Goal: Navigation & Orientation: Find specific page/section

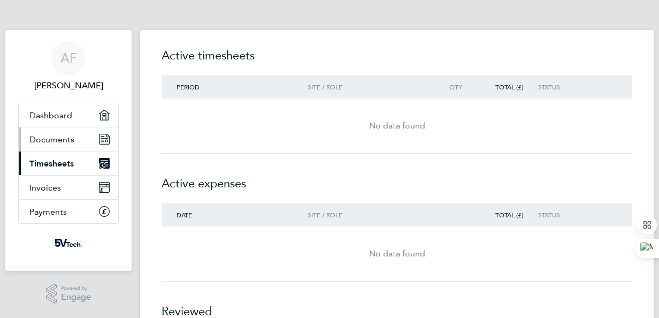
click at [60, 146] on link "Documents" at bounding box center [68, 139] width 99 height 24
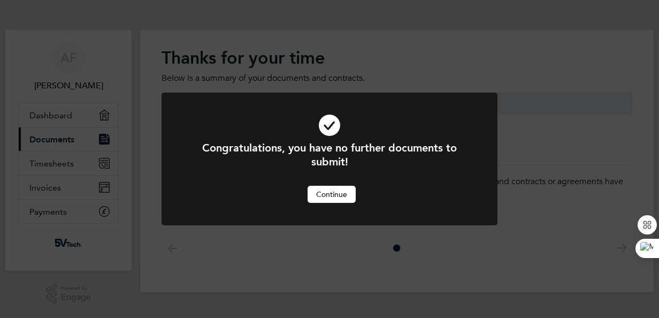
click at [339, 194] on button "Continue" at bounding box center [331, 194] width 48 height 17
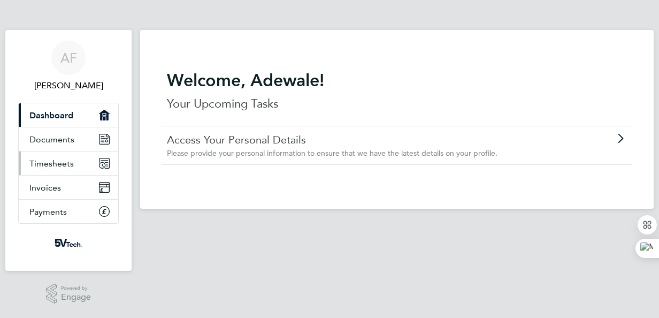
click at [71, 167] on span "Timesheets" at bounding box center [51, 163] width 44 height 10
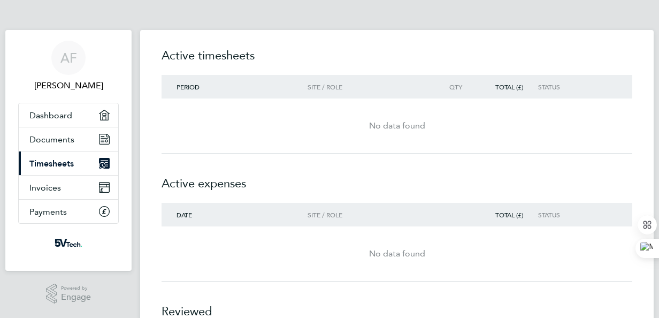
drag, startPoint x: 654, startPoint y: 122, endPoint x: 663, endPoint y: 211, distance: 89.7
click at [418, 228] on div "No data found" at bounding box center [397, 253] width 471 height 55
click at [46, 139] on span "Documents" at bounding box center [51, 139] width 45 height 10
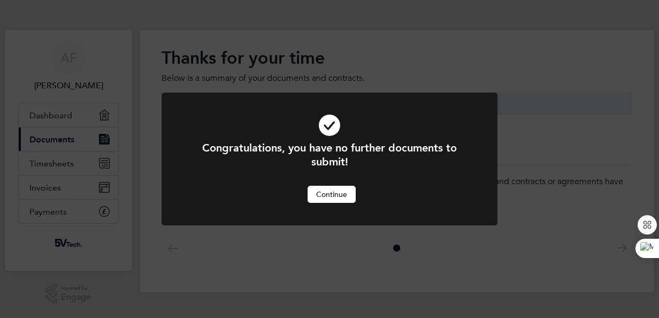
click at [57, 111] on div "Congratulations, you have no further documents to submit! Cancel Continue" at bounding box center [329, 159] width 659 height 318
click at [342, 193] on button "Continue" at bounding box center [331, 194] width 48 height 17
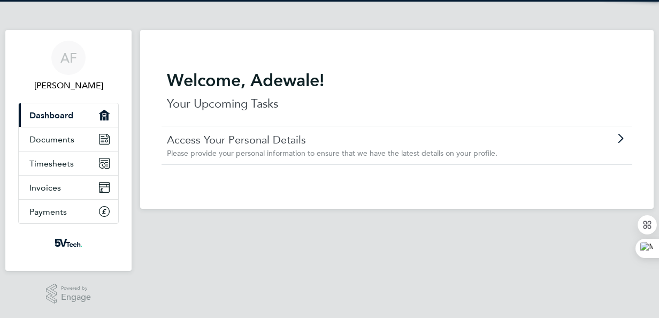
click at [54, 120] on span "Dashboard" at bounding box center [51, 115] width 44 height 10
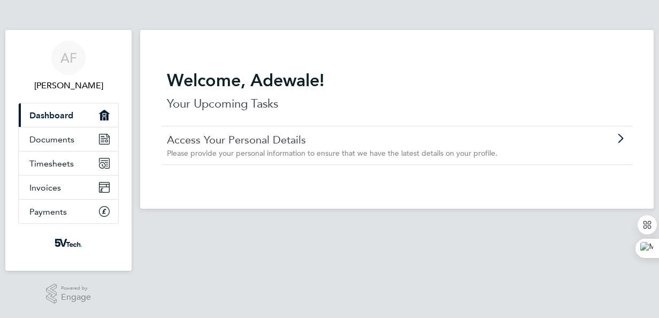
click at [54, 120] on span "Dashboard" at bounding box center [51, 115] width 44 height 10
click at [53, 140] on span "Documents" at bounding box center [51, 139] width 45 height 10
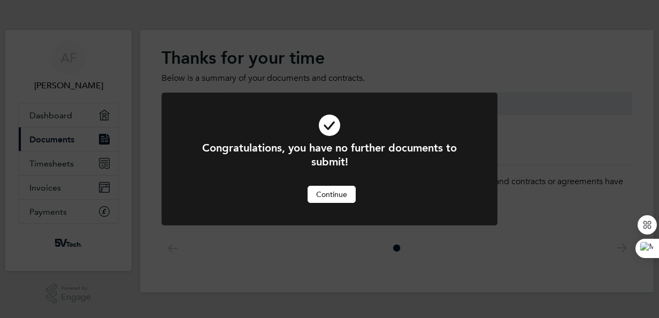
click at [326, 194] on button "Continue" at bounding box center [331, 194] width 48 height 17
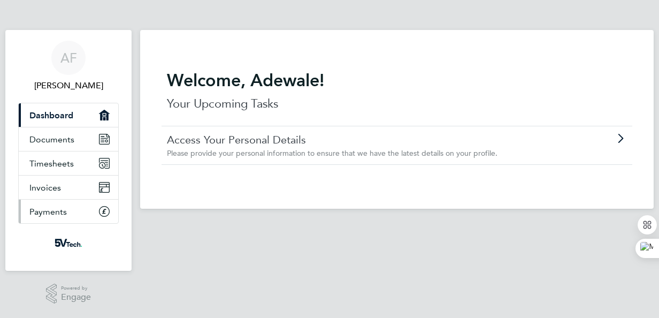
click at [33, 214] on span "Payments" at bounding box center [47, 211] width 37 height 10
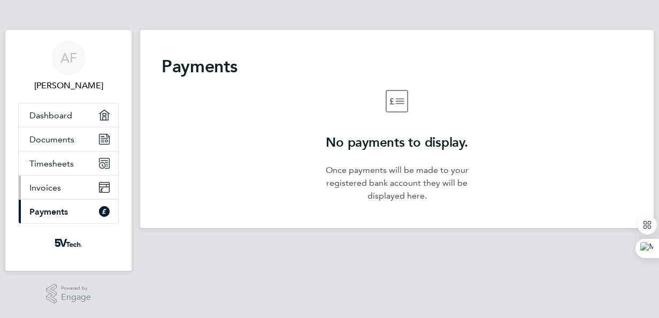
click at [44, 187] on span "Invoices" at bounding box center [45, 187] width 32 height 10
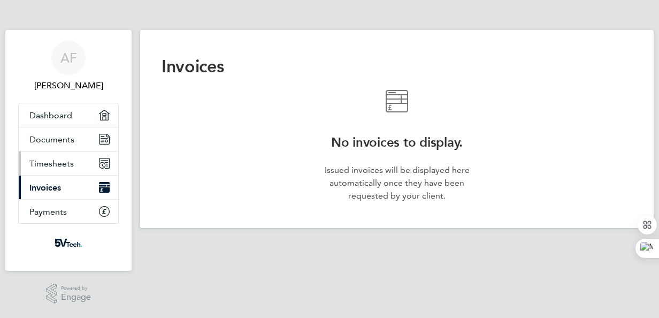
click at [56, 158] on span "Timesheets" at bounding box center [51, 163] width 44 height 10
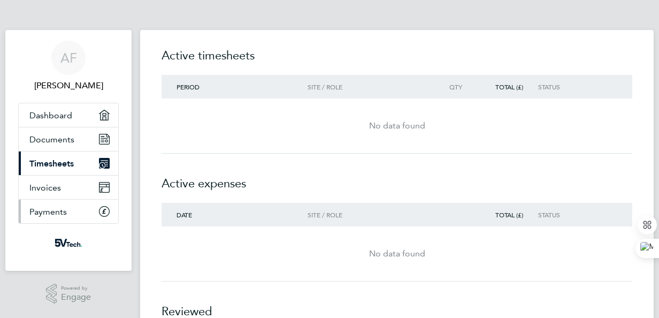
click at [53, 209] on span "Payments" at bounding box center [47, 211] width 37 height 10
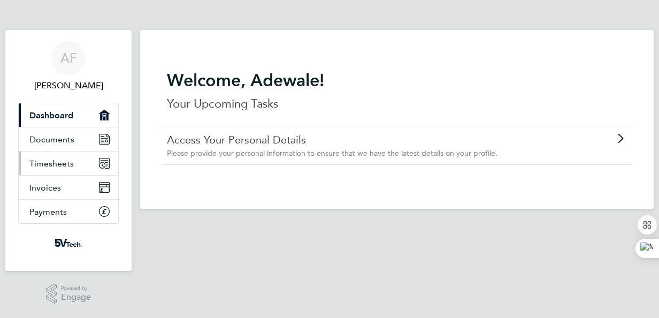
click at [57, 162] on span "Timesheets" at bounding box center [51, 163] width 44 height 10
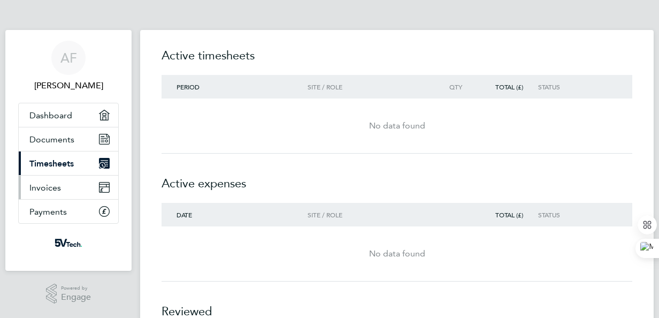
click at [53, 193] on link "Invoices" at bounding box center [68, 187] width 99 height 24
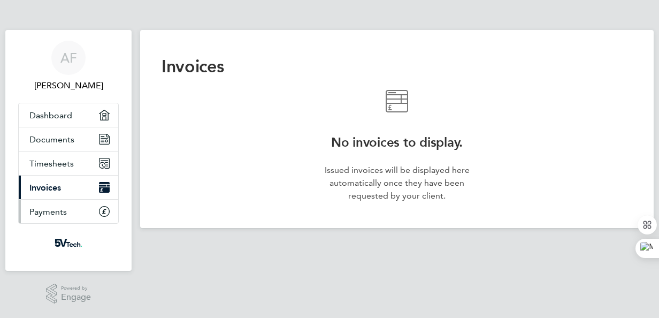
click at [62, 213] on span "Payments" at bounding box center [47, 211] width 37 height 10
